Goal: Information Seeking & Learning: Learn about a topic

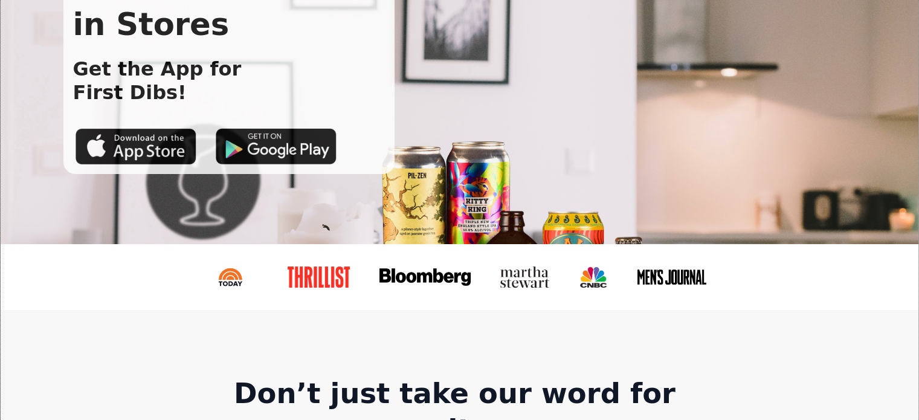
drag, startPoint x: 928, startPoint y: 48, endPoint x: 611, endPoint y: 78, distance: 318.1
